Goal: Task Accomplishment & Management: Manage account settings

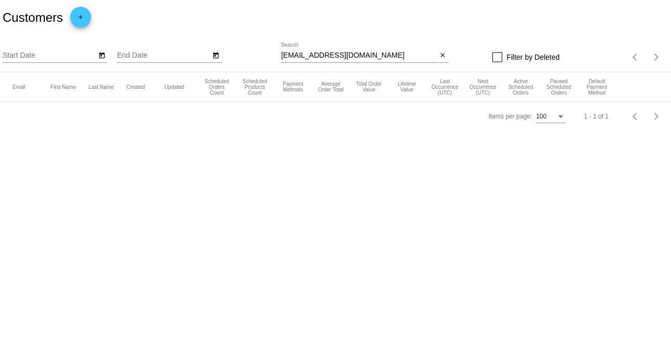
click at [378, 54] on input "[EMAIL_ADDRESS][DOMAIN_NAME]" at bounding box center [359, 56] width 156 height 8
paste input "[EMAIL_ADDRESS][DOMAIN_NAME]"
type input "[EMAIL_ADDRESS][DOMAIN_NAME]"
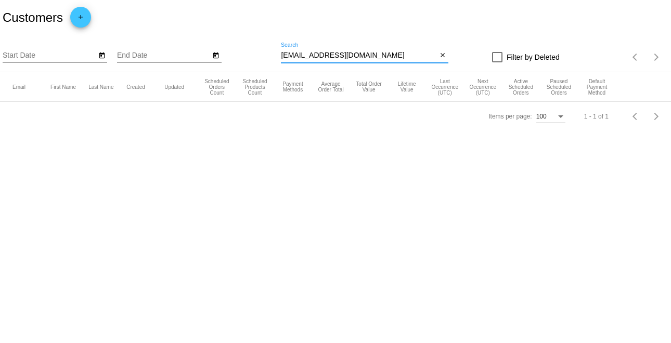
click at [404, 56] on input "[EMAIL_ADDRESS][DOMAIN_NAME]" at bounding box center [359, 56] width 156 height 8
click at [500, 54] on div at bounding box center [497, 57] width 10 height 10
click at [497, 62] on input "Filter by Deleted" at bounding box center [497, 62] width 1 height 1
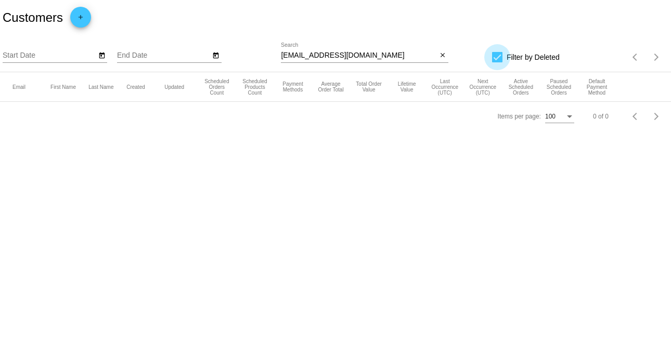
click at [497, 59] on div at bounding box center [497, 57] width 10 height 10
click at [497, 62] on input "Filter by Deleted" at bounding box center [497, 62] width 1 height 1
checkbox input "false"
click at [601, 120] on div "1 - 1 of 1" at bounding box center [596, 116] width 24 height 7
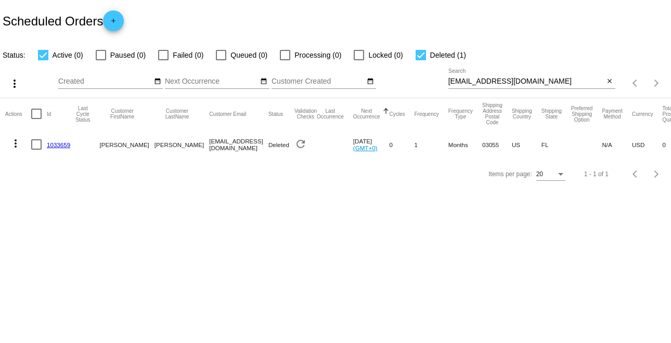
click at [547, 79] on input "sgetr2@thepacificprime.net" at bounding box center [526, 82] width 156 height 8
paste input "[EMAIL_ADDRESS][DOMAIN_NAME]"
type input "[EMAIL_ADDRESS][DOMAIN_NAME]"
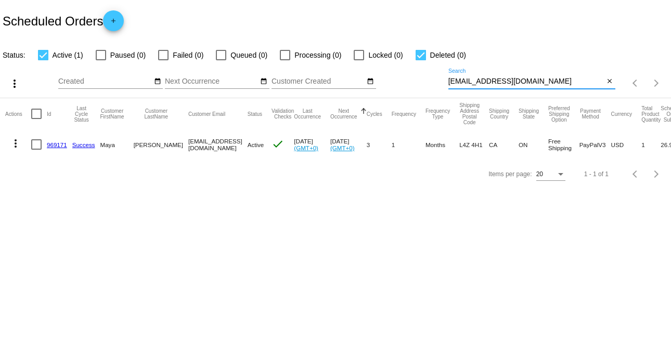
click at [16, 142] on mat-icon "more_vert" at bounding box center [15, 143] width 12 height 12
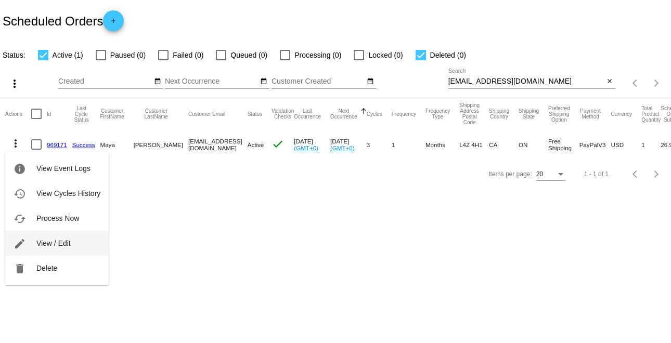
click at [58, 245] on span "View / Edit" at bounding box center [53, 243] width 34 height 8
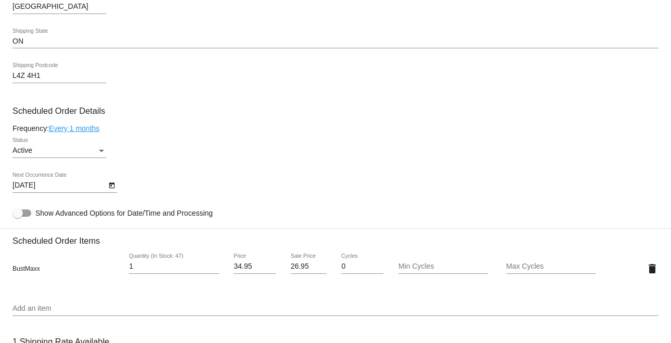
scroll to position [520, 0]
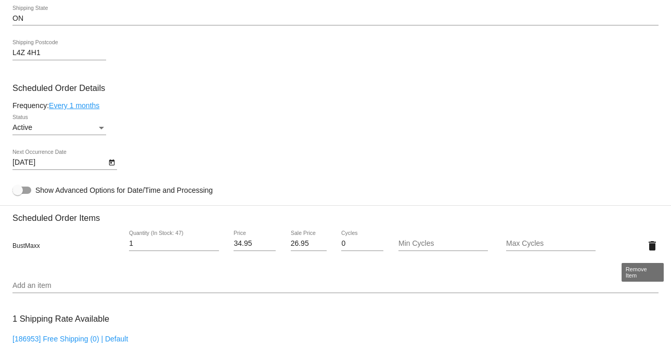
click at [646, 243] on mat-icon "delete" at bounding box center [652, 246] width 12 height 12
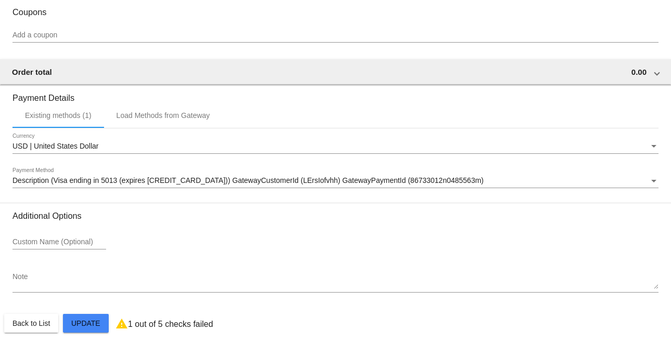
scroll to position [847, 0]
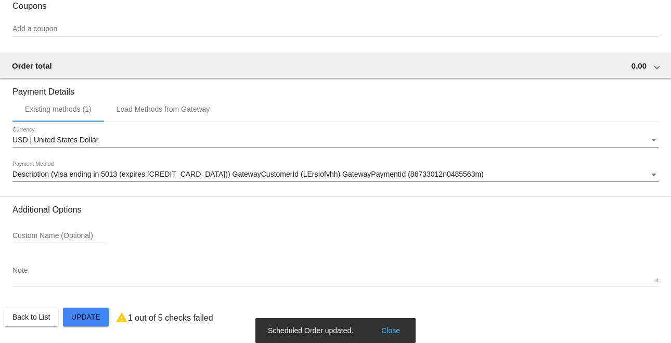
click at [544, 168] on div "Description (Visa ending in 5013 (expires 09/29)) GatewayCustomerId (LErsIofvhh…" at bounding box center [335, 172] width 646 height 20
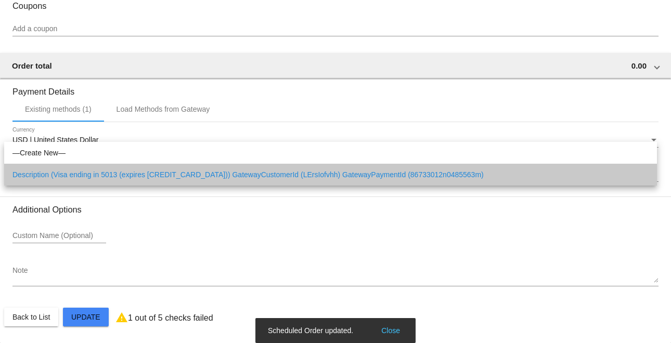
click at [544, 168] on span "Description (Visa ending in 5013 (expires 09/29)) GatewayCustomerId (LErsIofvhh…" at bounding box center [330, 175] width 636 height 22
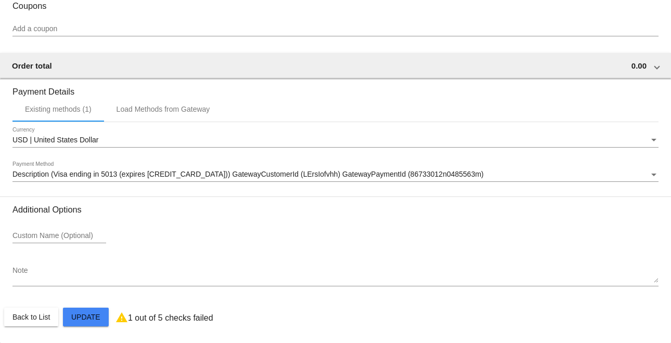
click at [531, 224] on div "Custom Name (Optional)" at bounding box center [335, 238] width 646 height 30
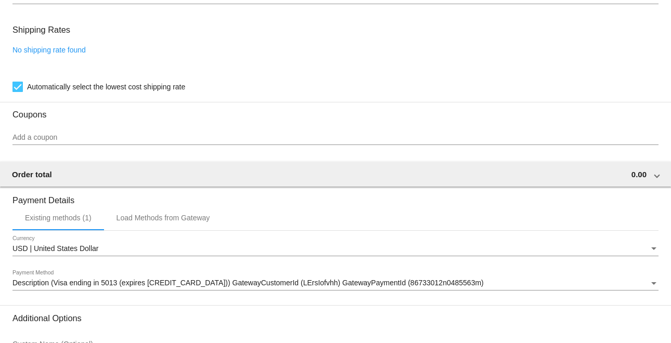
scroll to position [717, 0]
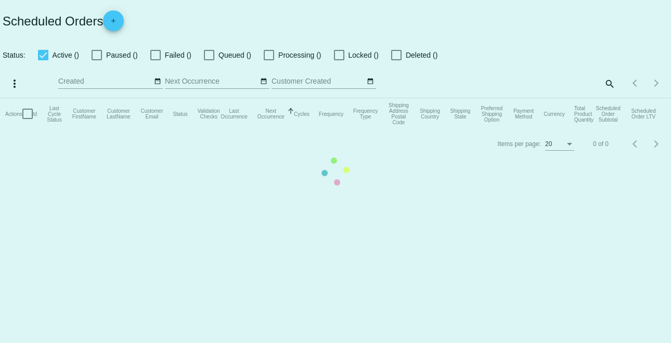
checkbox input "true"
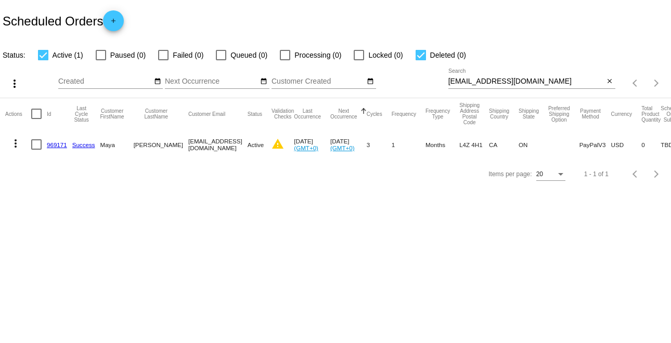
click at [17, 144] on mat-icon "more_vert" at bounding box center [15, 143] width 12 height 12
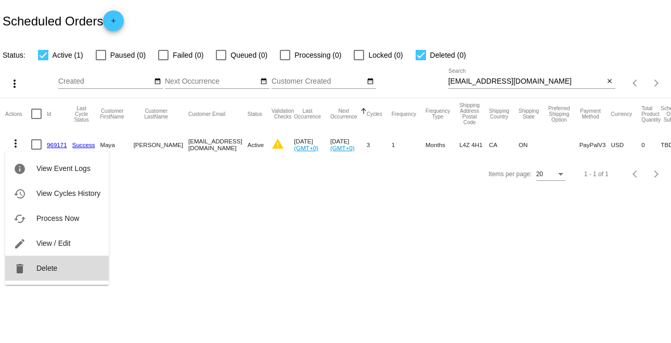
click at [64, 267] on button "delete Delete" at bounding box center [57, 268] width 104 height 25
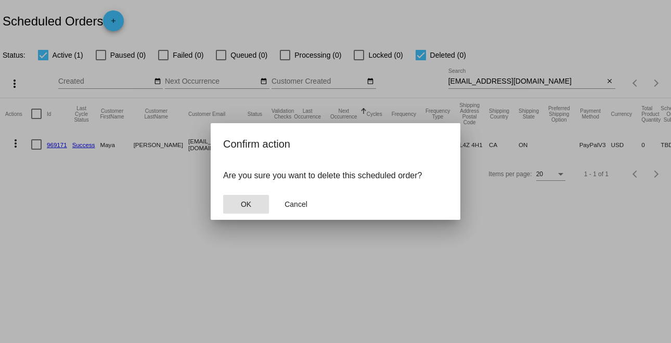
click at [255, 199] on button "OK" at bounding box center [246, 204] width 46 height 19
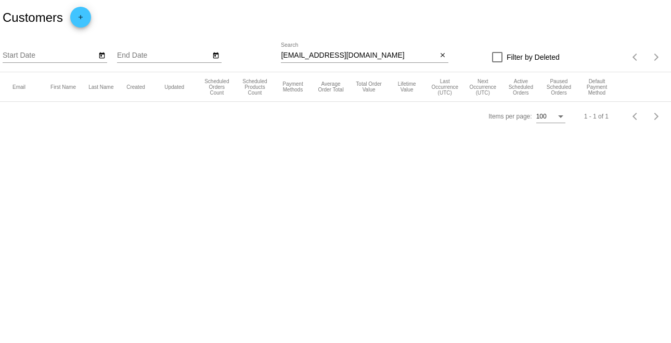
click at [499, 59] on div at bounding box center [497, 57] width 10 height 10
click at [497, 62] on input "Filter by Deleted" at bounding box center [497, 62] width 1 height 1
click at [499, 59] on div at bounding box center [497, 57] width 10 height 10
click at [497, 62] on input "Filter by Deleted" at bounding box center [497, 62] width 1 height 1
checkbox input "false"
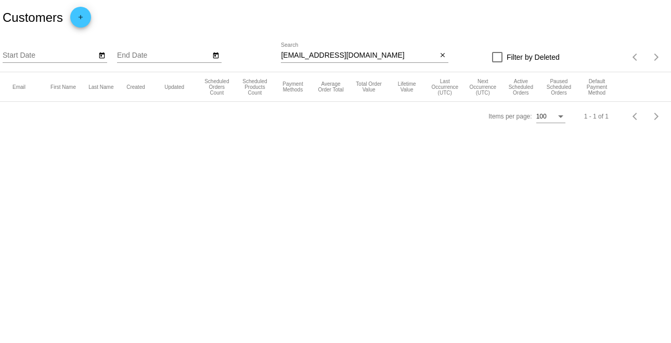
click at [395, 48] on div "mya.antiqueable@gmail.com Search" at bounding box center [359, 53] width 156 height 20
click at [390, 53] on input "[EMAIL_ADDRESS][DOMAIN_NAME]" at bounding box center [359, 56] width 156 height 8
click at [392, 63] on div "search" at bounding box center [364, 57] width 167 height 16
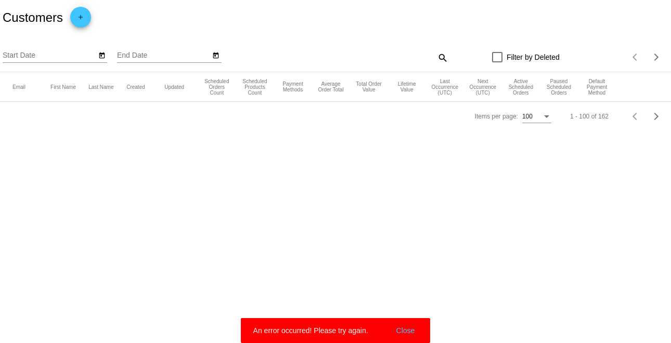
click at [408, 330] on button "Close" at bounding box center [405, 331] width 25 height 10
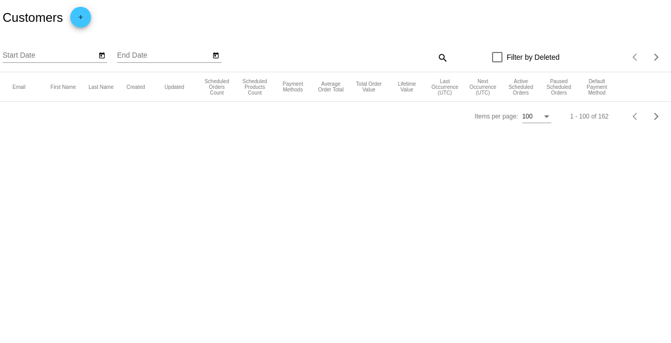
click at [349, 59] on div "search" at bounding box center [364, 57] width 167 height 16
click at [441, 57] on mat-icon "search" at bounding box center [442, 57] width 12 height 16
click at [392, 52] on input "Search" at bounding box center [364, 56] width 167 height 8
paste input "[EMAIL_ADDRESS][DOMAIN_NAME]"
type input "[EMAIL_ADDRESS][DOMAIN_NAME]"
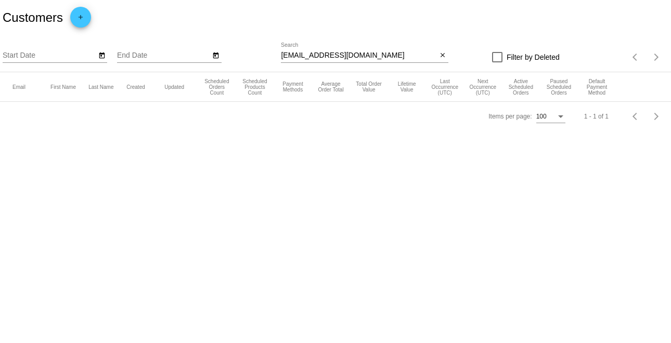
drag, startPoint x: 346, startPoint y: 181, endPoint x: 340, endPoint y: 178, distance: 6.6
click at [345, 182] on body "Customers add Start Date End Date mya.antiqueable@gmail.com Search close Filter…" at bounding box center [335, 171] width 671 height 343
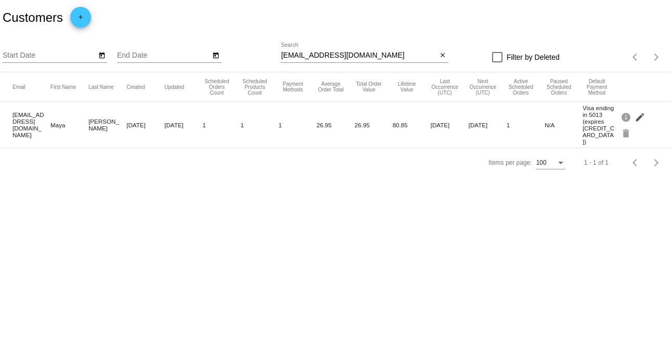
click at [639, 113] on mat-icon "edit" at bounding box center [641, 117] width 12 height 16
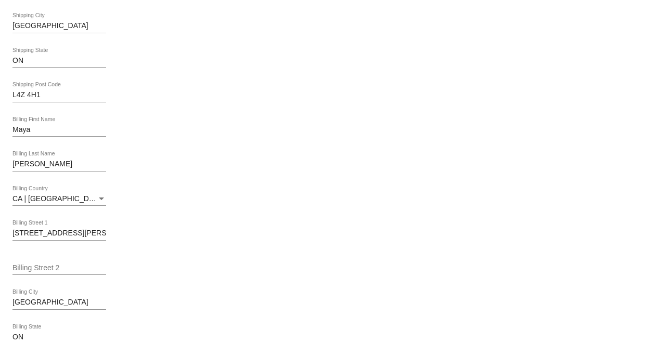
scroll to position [585, 0]
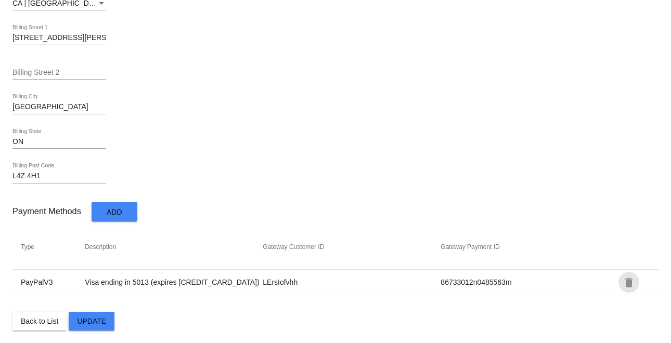
click at [623, 285] on mat-icon "delete" at bounding box center [629, 283] width 12 height 12
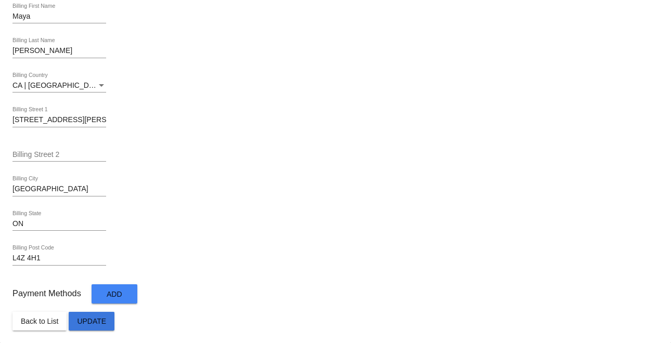
click at [94, 316] on button "Update" at bounding box center [92, 321] width 46 height 19
click at [92, 328] on button "Update" at bounding box center [92, 321] width 46 height 19
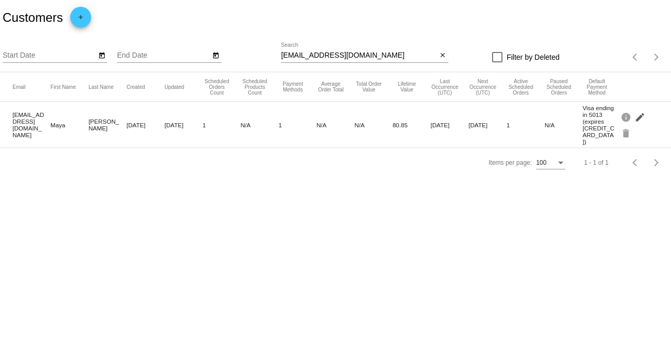
click at [640, 111] on mat-icon "edit" at bounding box center [641, 117] width 12 height 16
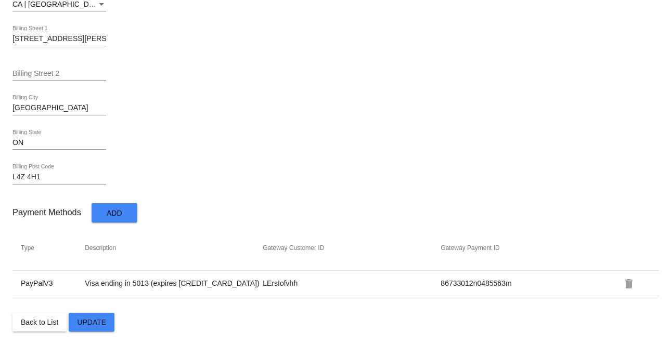
scroll to position [585, 0]
click at [623, 288] on mat-icon "delete" at bounding box center [629, 283] width 12 height 12
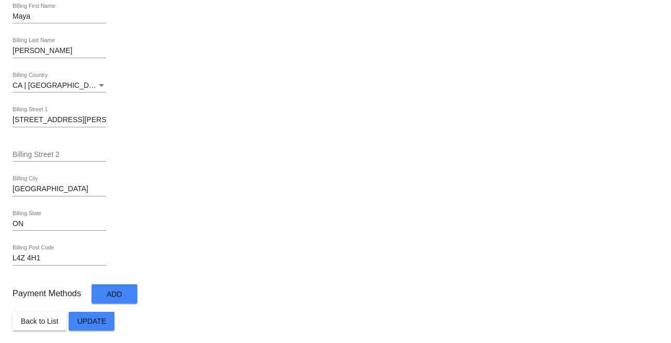
scroll to position [503, 0]
click at [80, 326] on button "Update" at bounding box center [92, 321] width 46 height 19
